Goal: Information Seeking & Learning: Learn about a topic

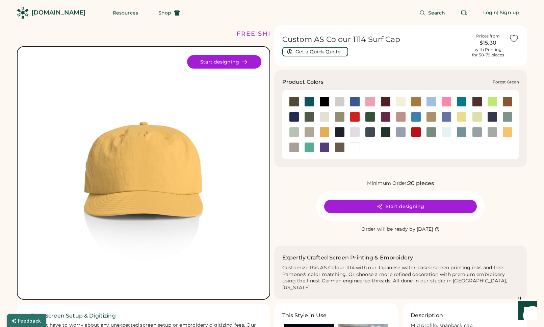
click at [369, 117] on div at bounding box center [370, 117] width 10 height 10
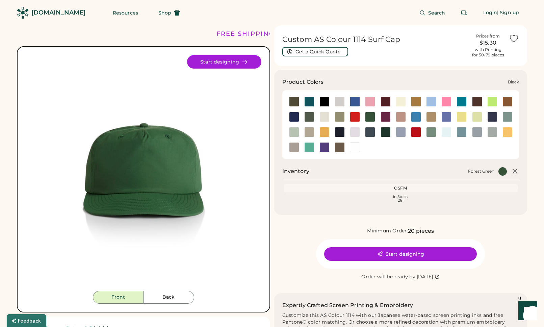
click at [326, 101] on div at bounding box center [324, 102] width 10 height 10
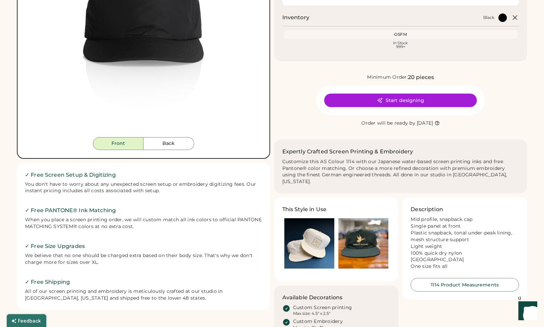
scroll to position [208, 0]
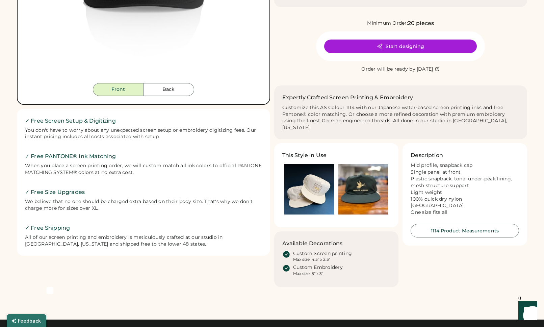
click at [302, 184] on img at bounding box center [309, 189] width 50 height 50
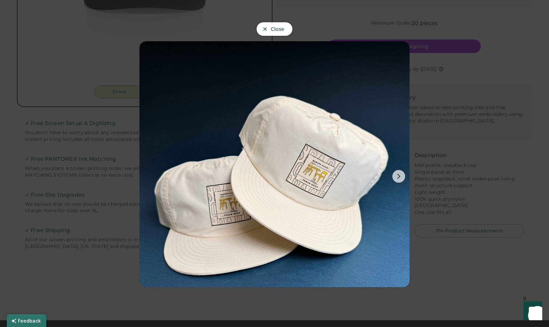
click at [267, 28] on button "Close" at bounding box center [275, 29] width 36 height 14
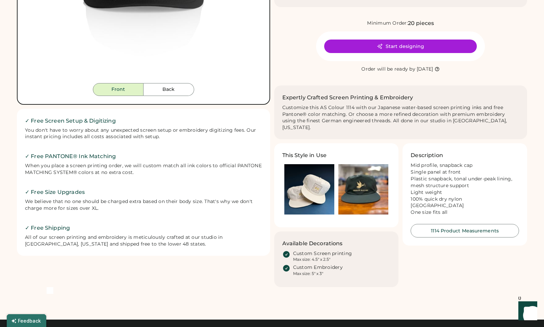
click at [7, 5] on div "FREE SHIPPING LOWER 48 STATES ALL ORDERS FREE SHIPPING LOWER 48 STATES ALL ORDE…" at bounding box center [272, 215] width 544 height 846
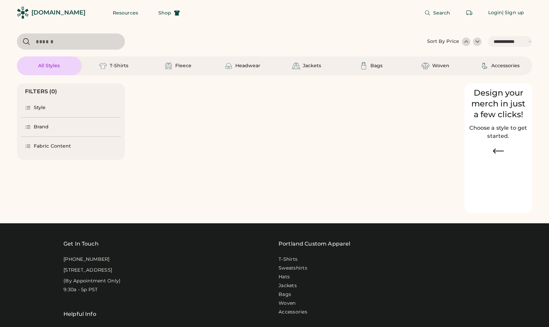
select select "*****"
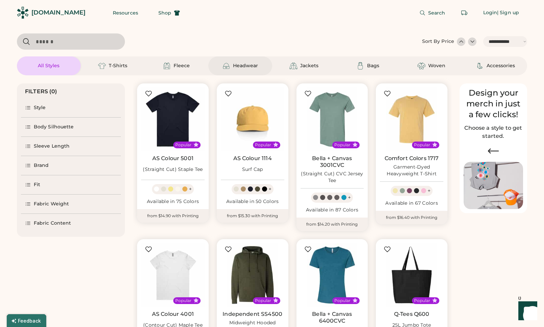
click at [242, 67] on div "Headwear" at bounding box center [245, 65] width 25 height 7
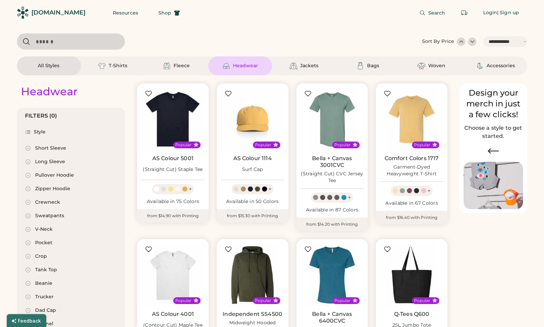
select select "*"
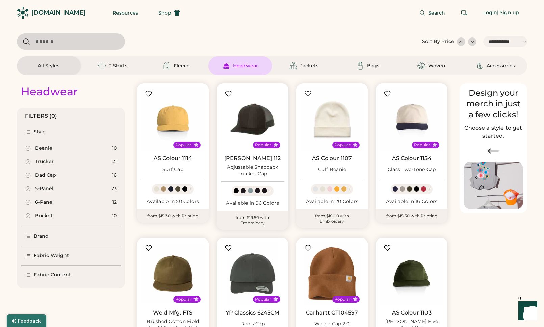
scroll to position [45, 0]
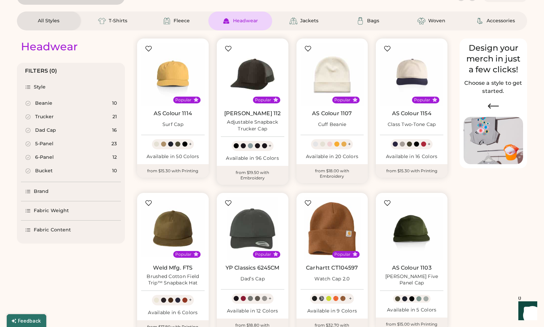
select select "*****"
select select "*"
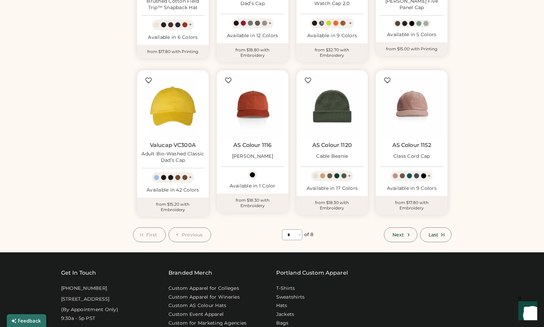
scroll to position [320, 0]
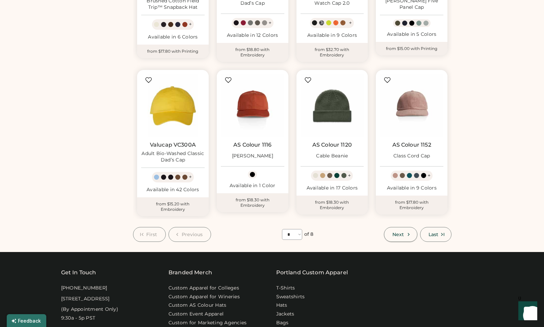
click at [404, 234] on button "Next" at bounding box center [400, 234] width 33 height 15
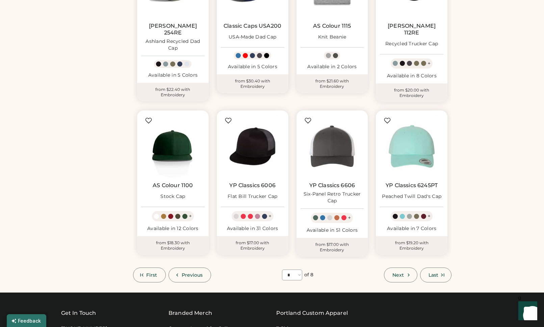
scroll to position [372, 0]
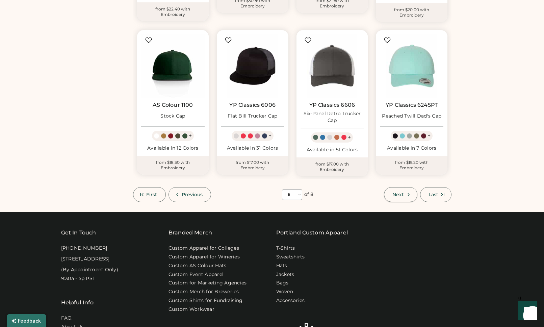
click at [391, 187] on button "Next" at bounding box center [400, 194] width 33 height 15
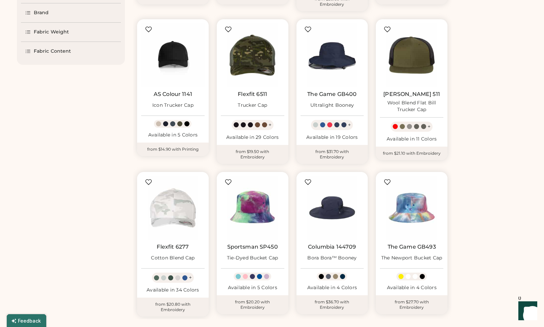
scroll to position [298, 0]
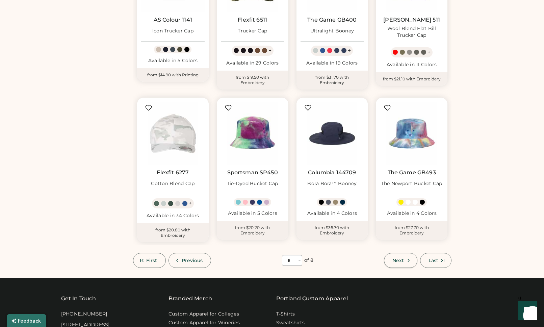
click at [394, 258] on span "Next" at bounding box center [397, 260] width 11 height 5
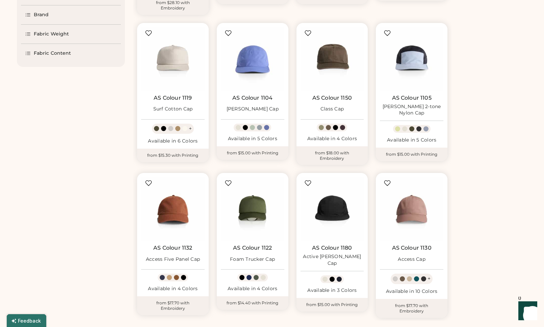
scroll to position [268, 0]
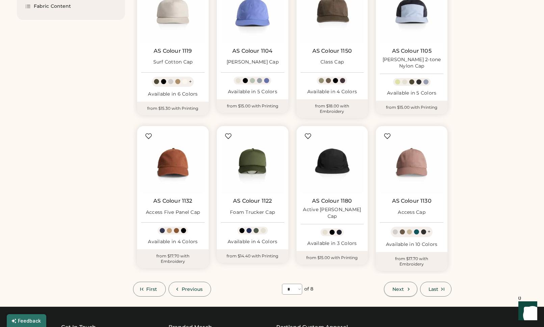
click at [403, 287] on span "Next" at bounding box center [397, 289] width 11 height 5
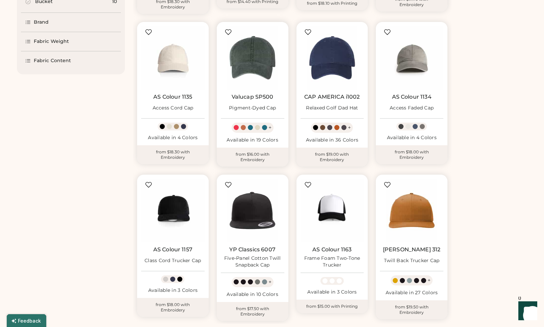
scroll to position [286, 0]
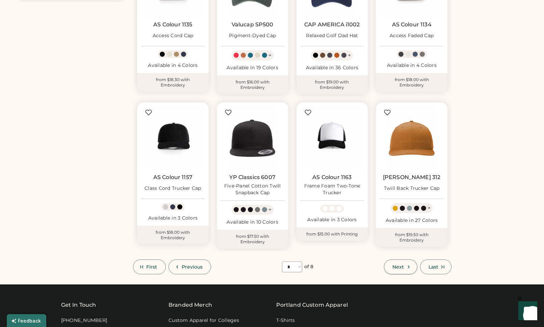
click at [402, 264] on span "Next" at bounding box center [397, 266] width 11 height 5
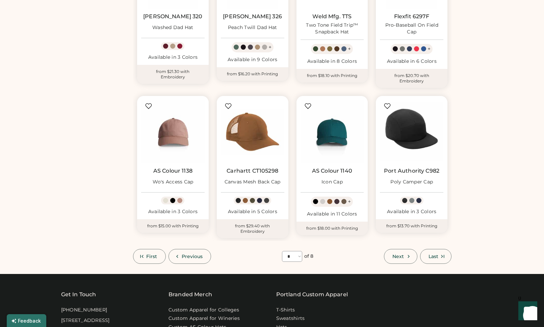
scroll to position [325, 0]
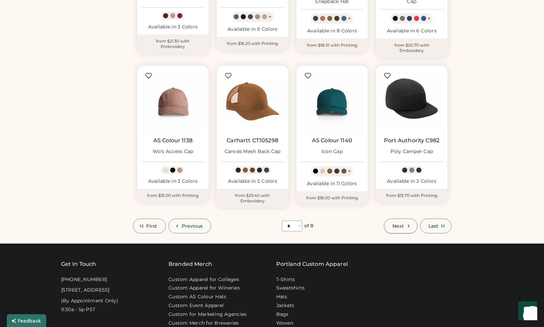
click at [395, 224] on span "Next" at bounding box center [397, 226] width 11 height 5
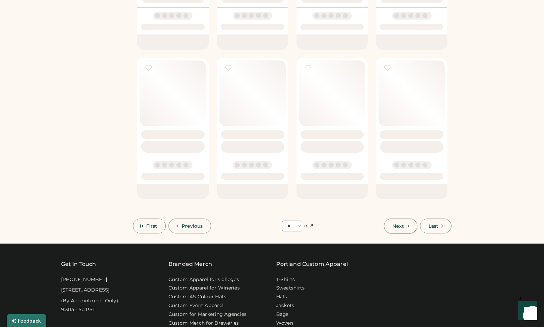
select select "*"
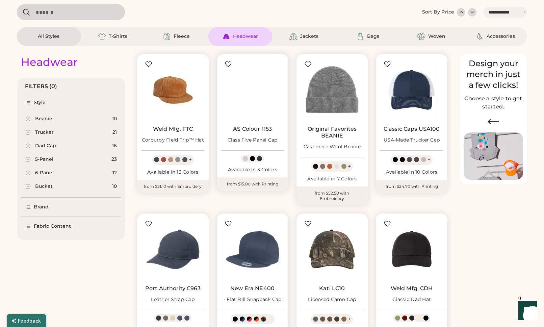
click at [252, 83] on img at bounding box center [252, 89] width 63 height 63
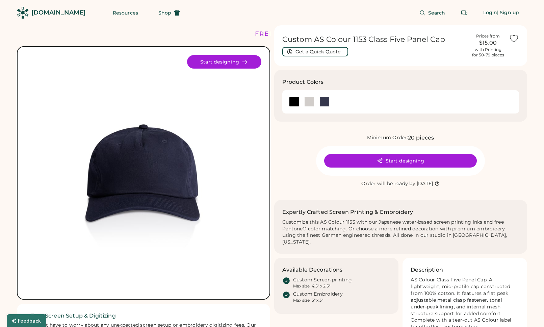
click at [160, 177] on img at bounding box center [144, 173] width 236 height 236
click at [296, 103] on div at bounding box center [294, 102] width 10 height 10
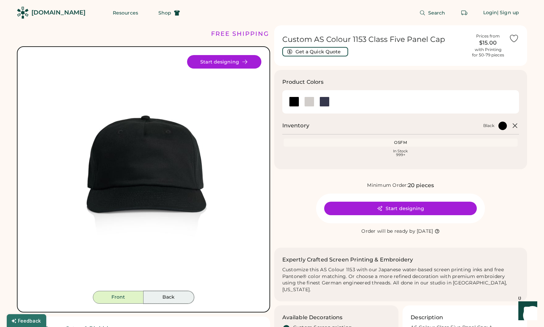
click at [179, 297] on button "Back" at bounding box center [168, 297] width 51 height 13
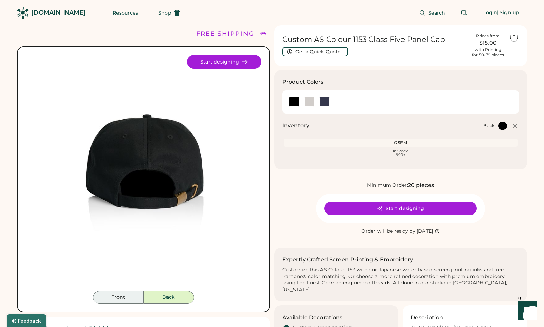
click at [125, 298] on button "Front" at bounding box center [118, 297] width 51 height 13
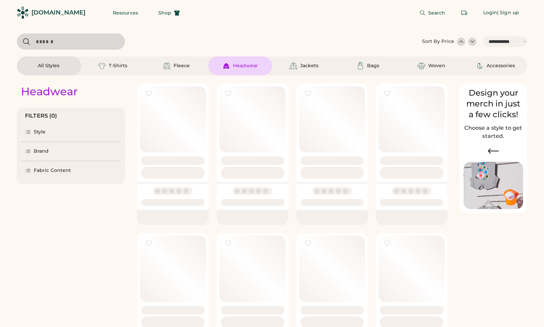
select select "*****"
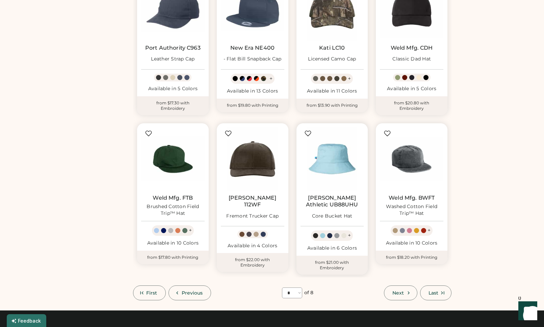
scroll to position [313, 0]
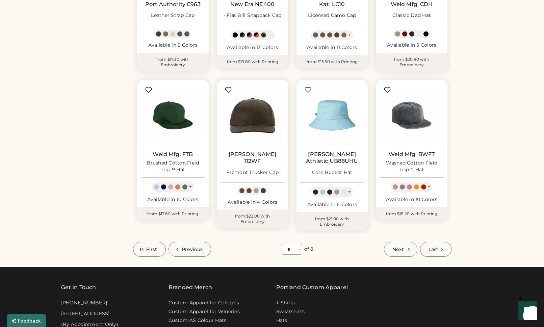
click at [433, 247] on span "Last" at bounding box center [433, 249] width 10 height 5
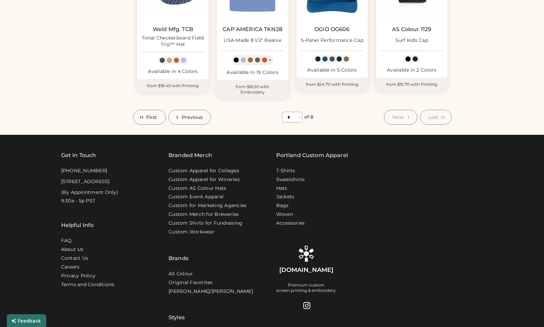
scroll to position [252, 0]
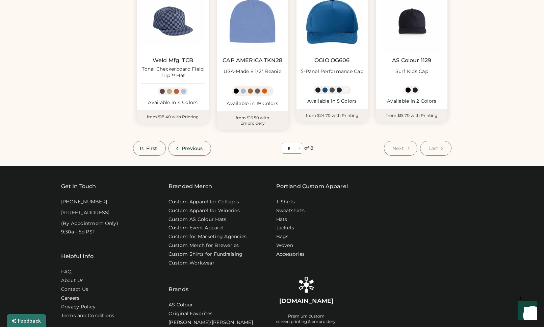
click at [194, 150] on span "Previous" at bounding box center [192, 148] width 21 height 5
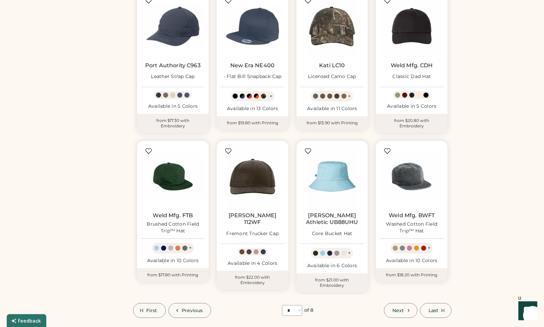
click at [423, 310] on button "Last" at bounding box center [435, 310] width 31 height 15
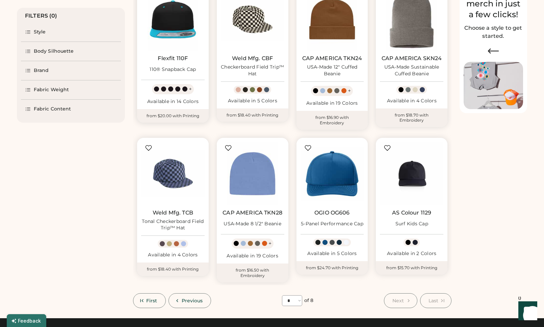
scroll to position [140, 0]
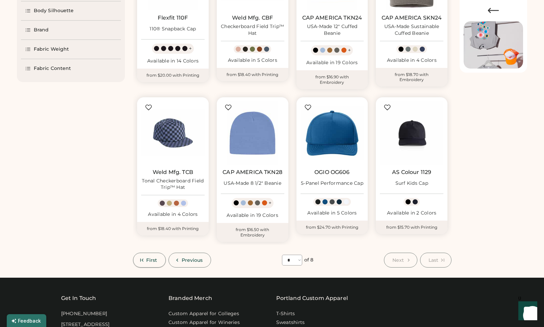
click at [158, 259] on button "First" at bounding box center [149, 260] width 33 height 15
select select "*"
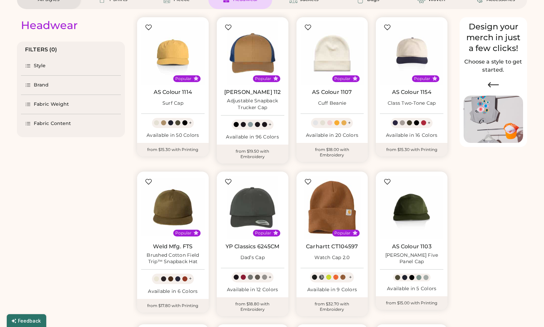
scroll to position [4, 0]
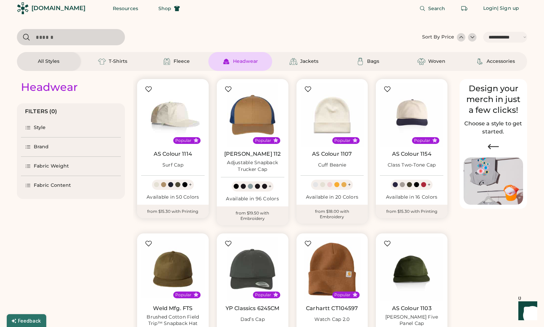
click at [173, 110] on img at bounding box center [172, 114] width 63 height 63
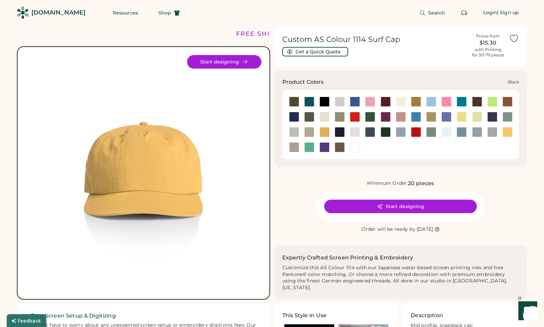
click at [323, 101] on div at bounding box center [324, 102] width 10 height 10
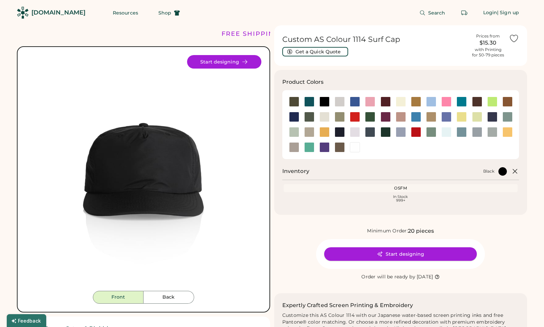
click at [379, 254] on icon at bounding box center [379, 254] width 5 height 5
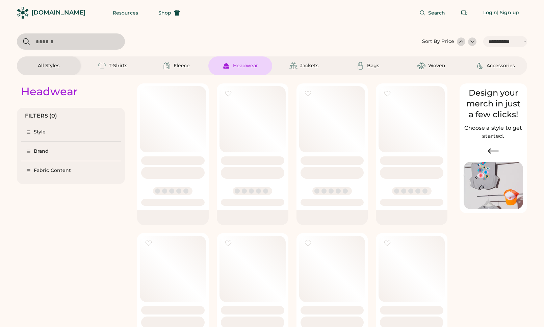
select select "*****"
select select "*"
